Goal: Information Seeking & Learning: Learn about a topic

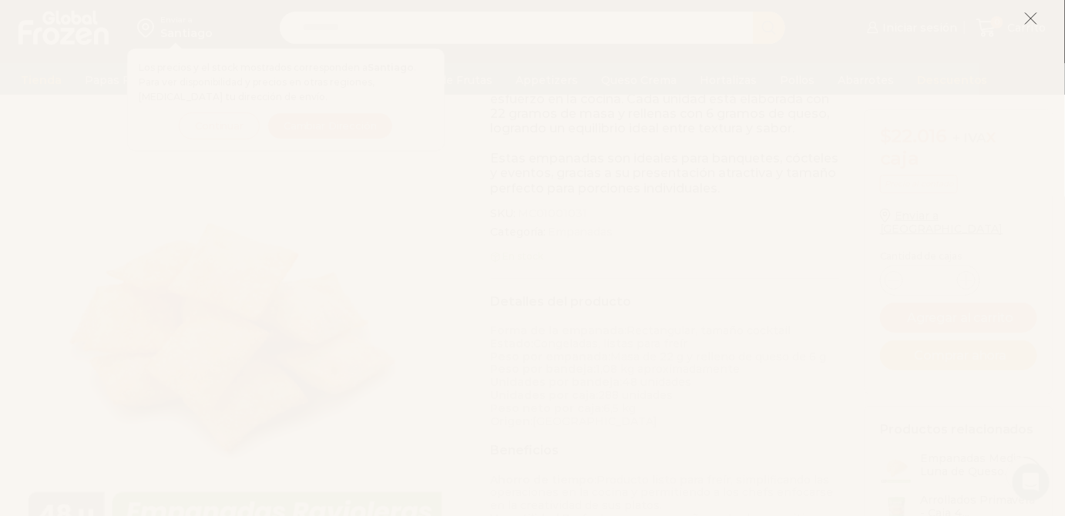
scroll to position [351, 0]
click at [1031, 15] on icon at bounding box center [1031, 19] width 14 height 14
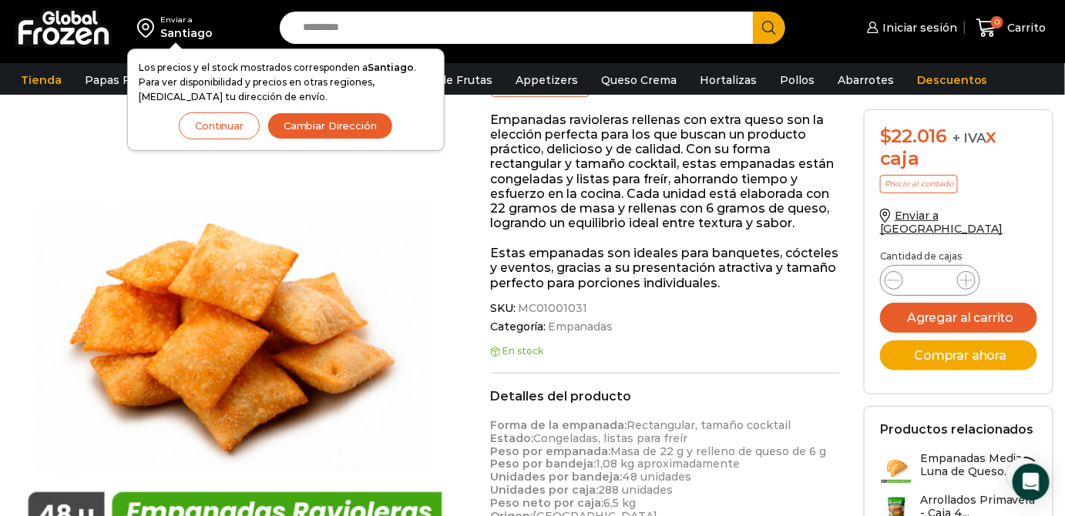
scroll to position [0, 0]
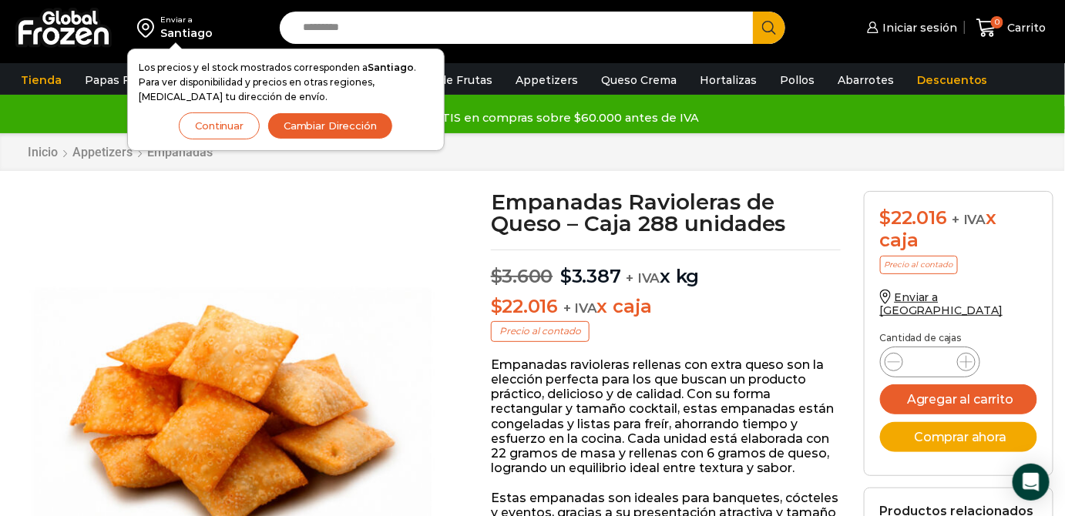
click at [729, 218] on h1 "Empanadas Ravioleras de Queso – Caja 288 unidades" at bounding box center [666, 212] width 350 height 43
drag, startPoint x: 655, startPoint y: 226, endPoint x: 759, endPoint y: 223, distance: 104.1
click at [759, 223] on h1 "Empanadas Ravioleras de Queso – Caja 288 unidades" at bounding box center [666, 212] width 350 height 43
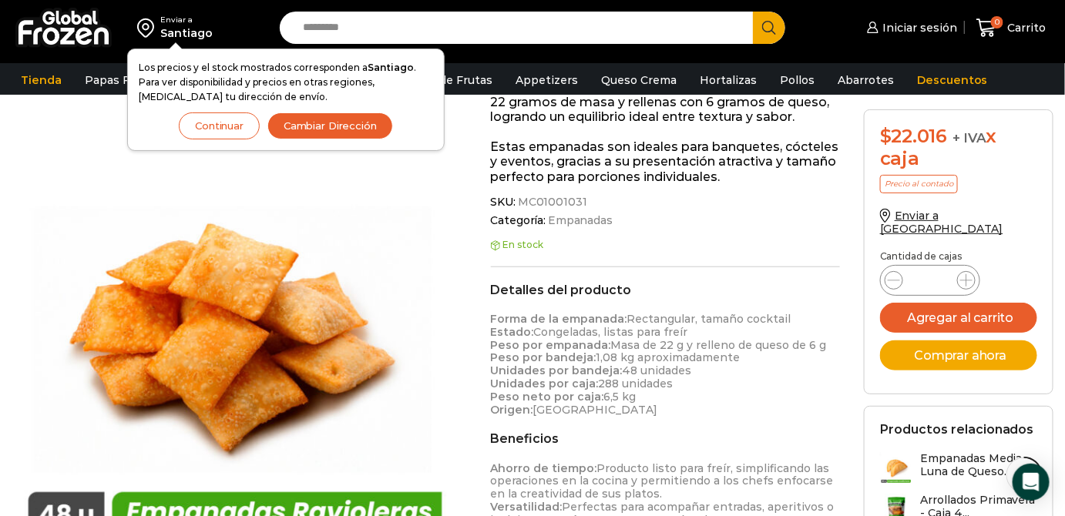
scroll to position [421, 0]
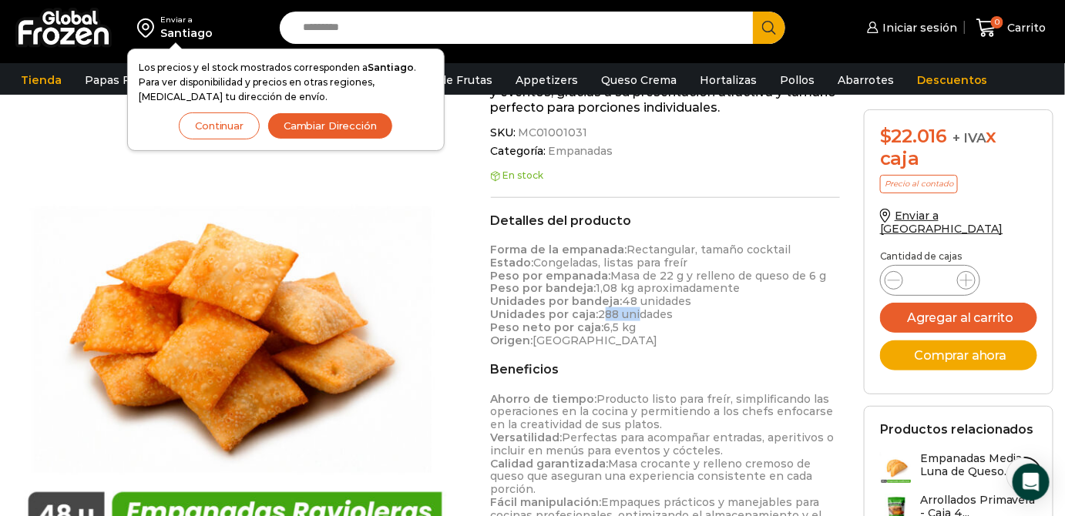
drag, startPoint x: 598, startPoint y: 313, endPoint x: 632, endPoint y: 313, distance: 34.7
click at [632, 313] on p "Forma de la empanada: Rectangular, tamaño cocktail Estado: Congeladas, listas p…" at bounding box center [666, 294] width 350 height 103
click at [564, 310] on strong "Unidades por caja:" at bounding box center [545, 314] width 108 height 14
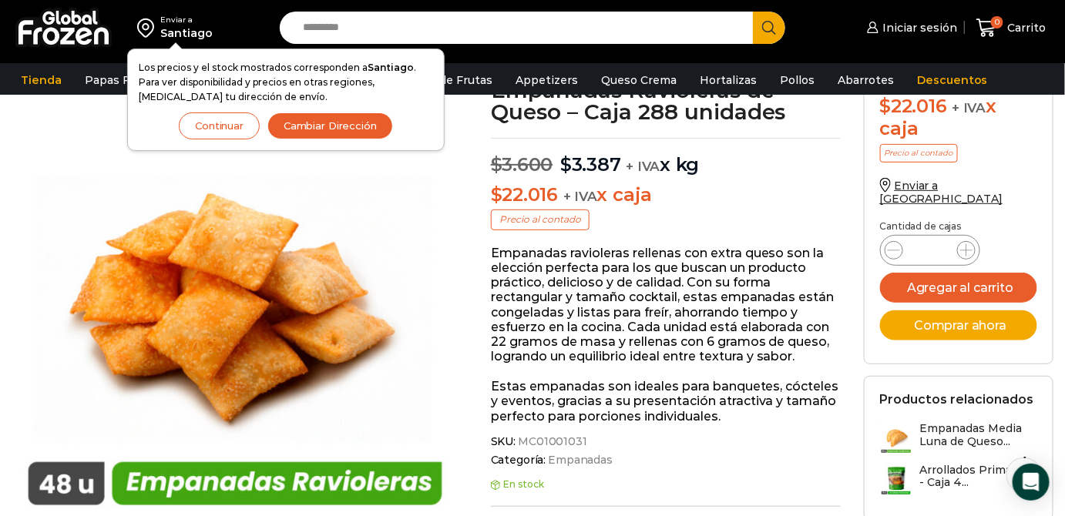
scroll to position [0, 0]
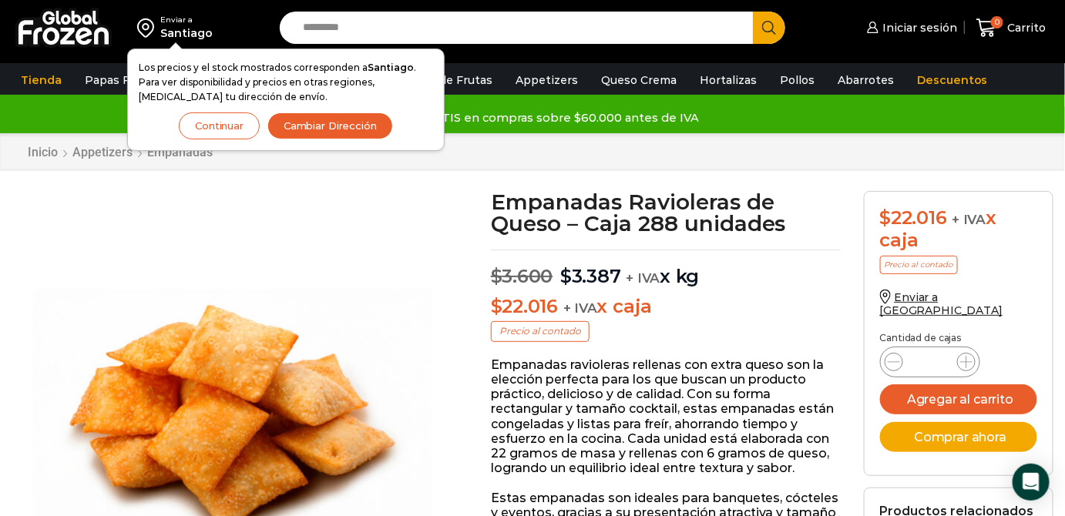
click at [256, 244] on img at bounding box center [235, 414] width 447 height 447
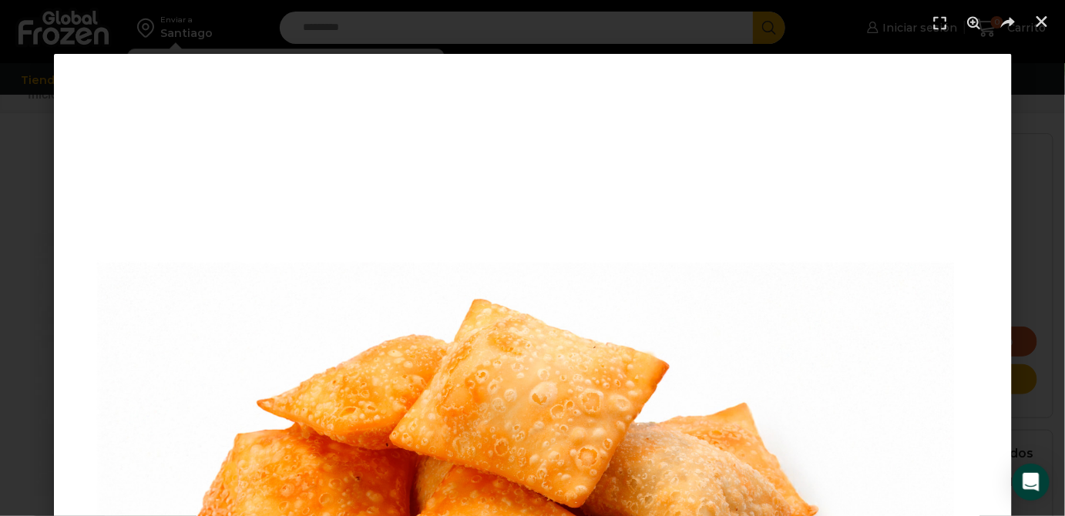
scroll to position [140, 0]
click at [1042, 22] on use "Cerrar (Esc)" at bounding box center [1041, 21] width 11 height 11
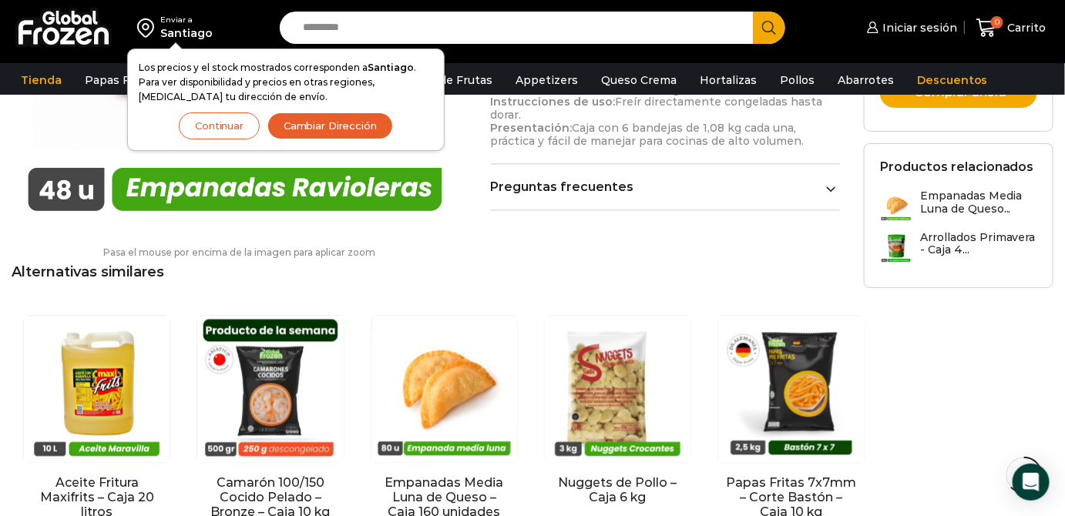
scroll to position [1051, 0]
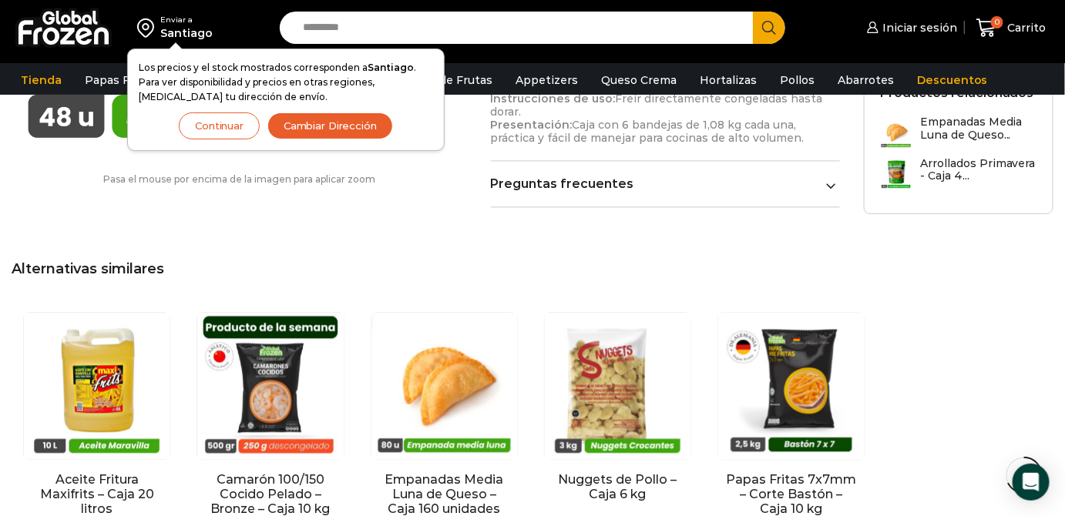
click at [632, 176] on link "Preguntas frecuentes" at bounding box center [666, 183] width 350 height 15
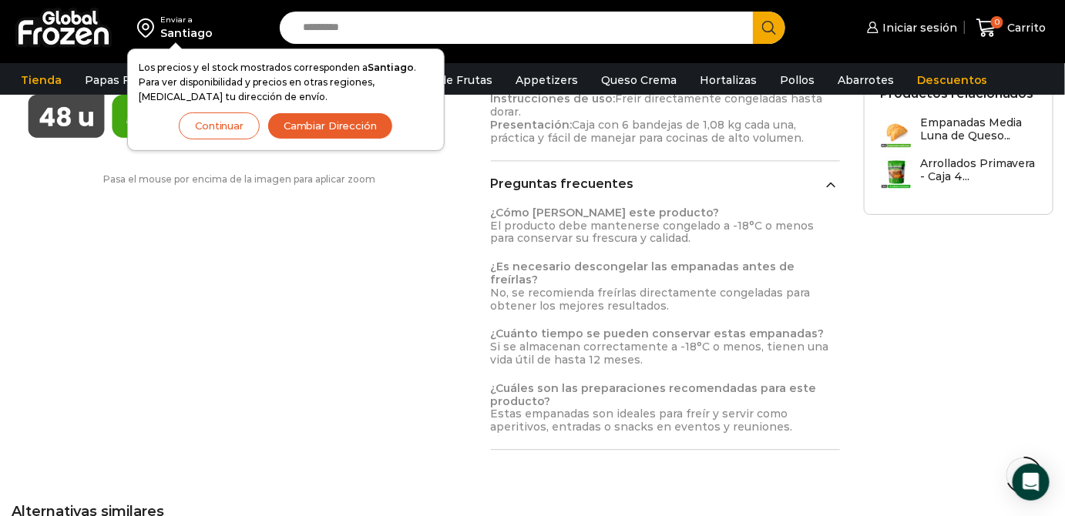
click at [632, 176] on link "Preguntas frecuentes" at bounding box center [666, 183] width 350 height 15
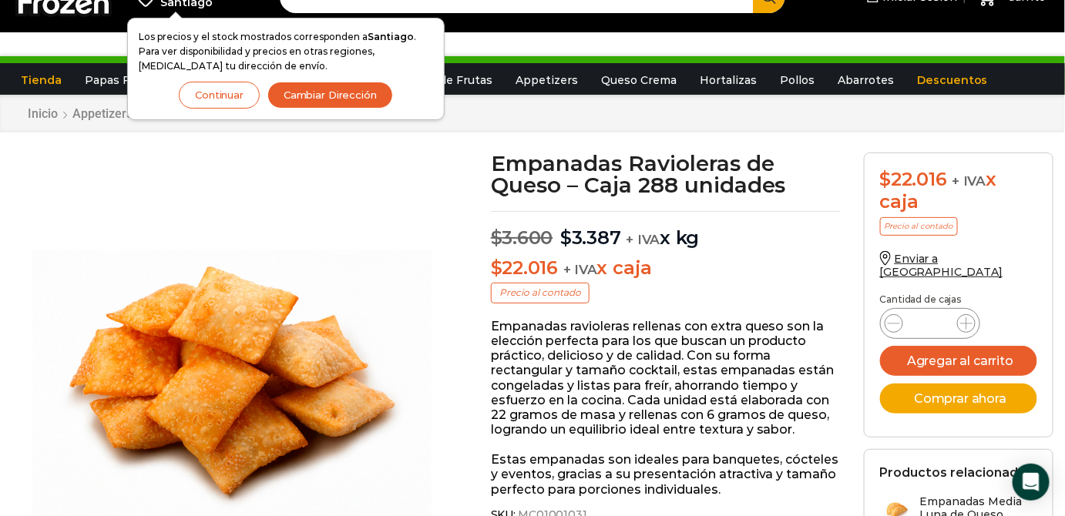
scroll to position [0, 0]
